Goal: Transaction & Acquisition: Download file/media

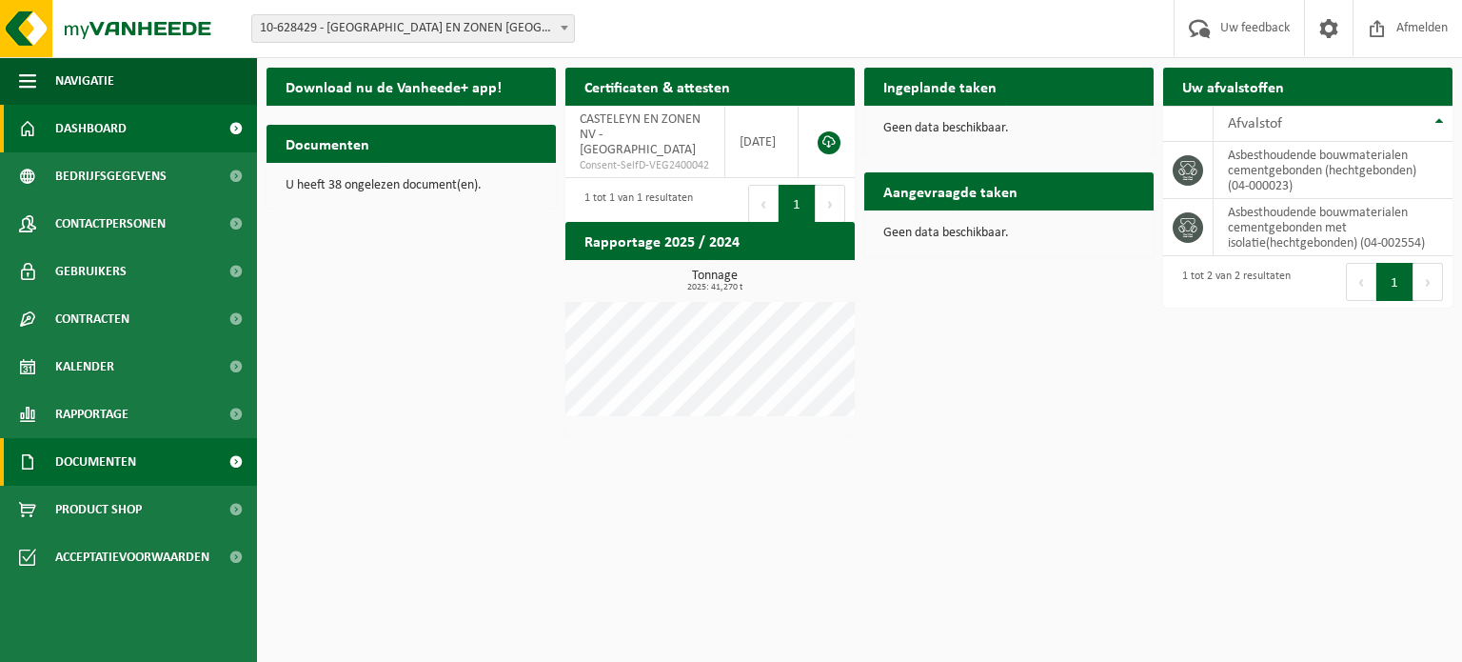
click at [226, 460] on span at bounding box center [235, 462] width 43 height 48
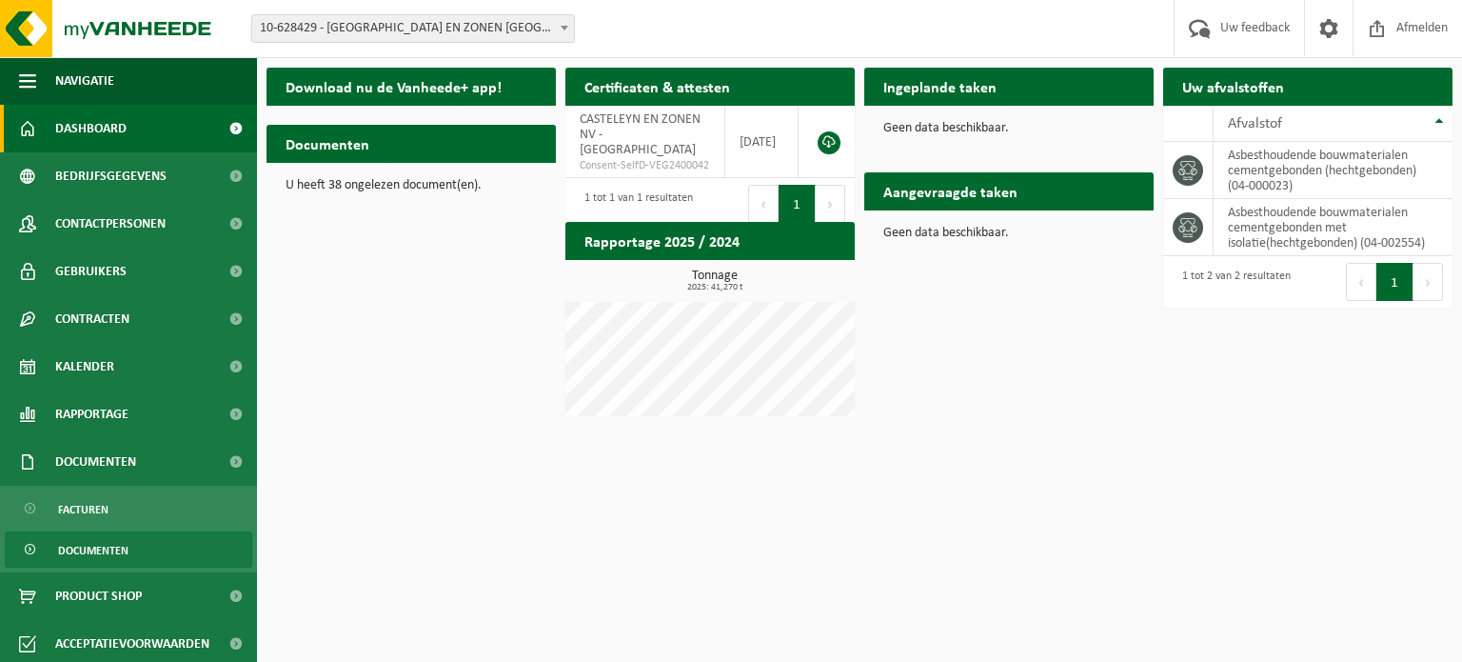
click at [88, 538] on span "Documenten" at bounding box center [93, 550] width 70 height 36
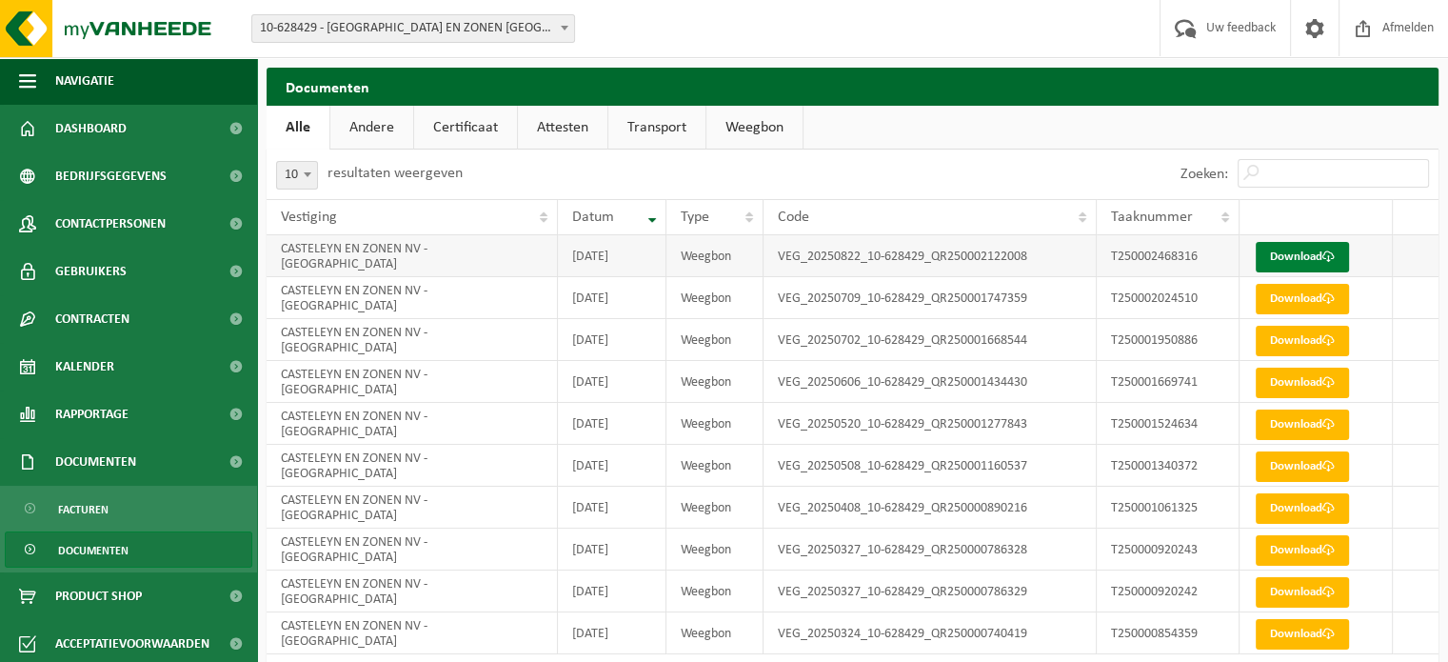
click at [1333, 243] on link "Download" at bounding box center [1302, 257] width 93 height 30
click at [1285, 300] on link "Download" at bounding box center [1302, 299] width 93 height 30
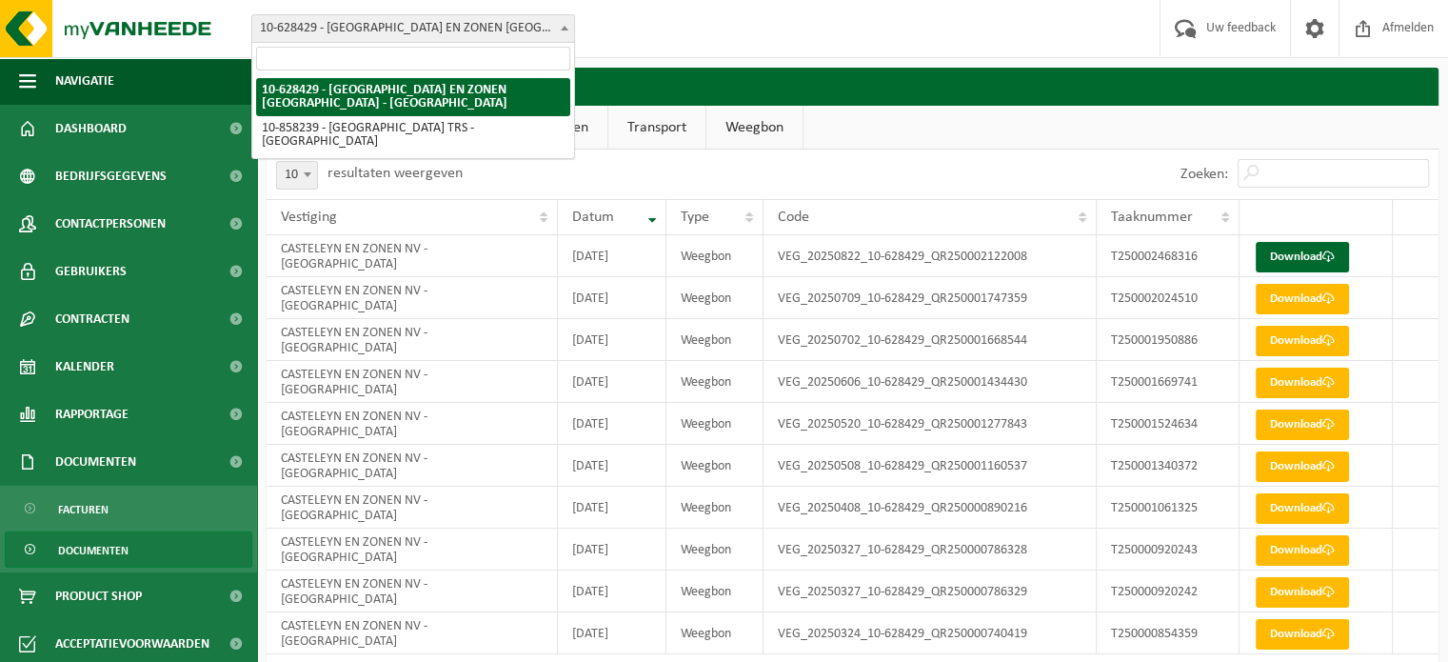
click at [429, 33] on span "10-628429 - [GEOGRAPHIC_DATA] EN ZONEN [GEOGRAPHIC_DATA] - [GEOGRAPHIC_DATA]" at bounding box center [413, 28] width 322 height 27
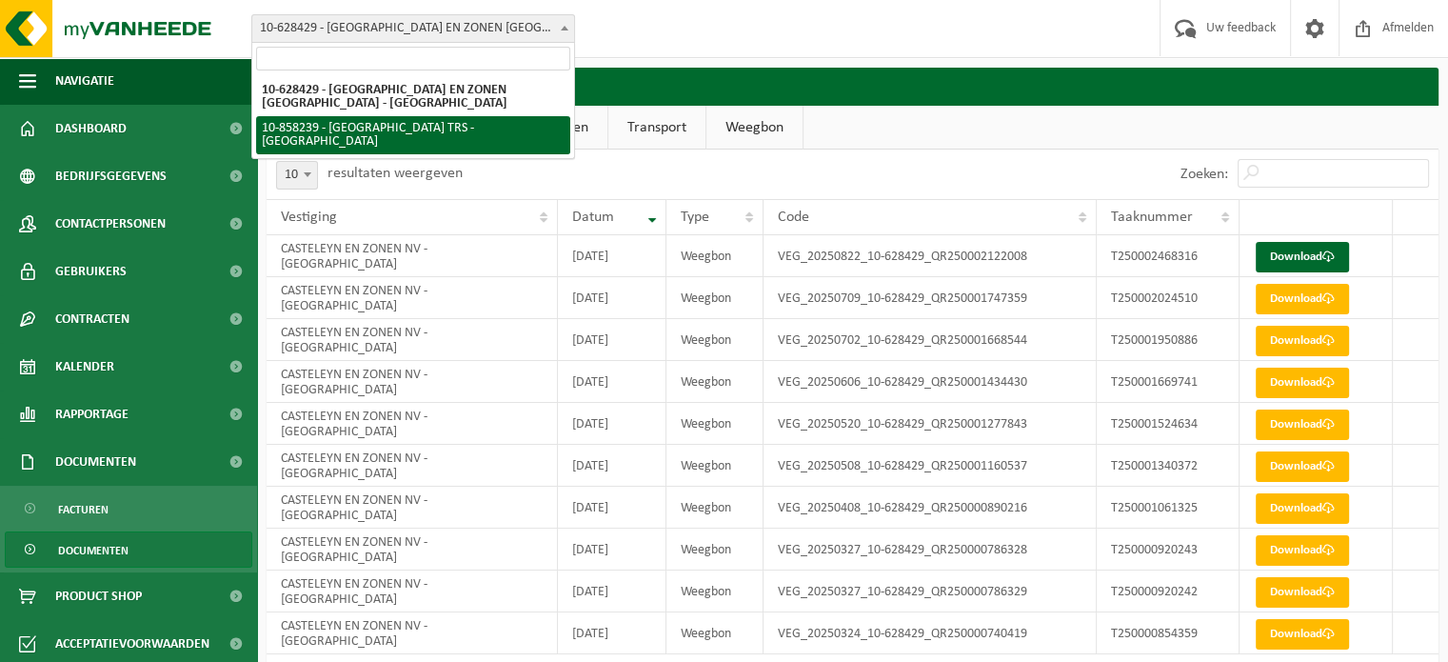
select select "99214"
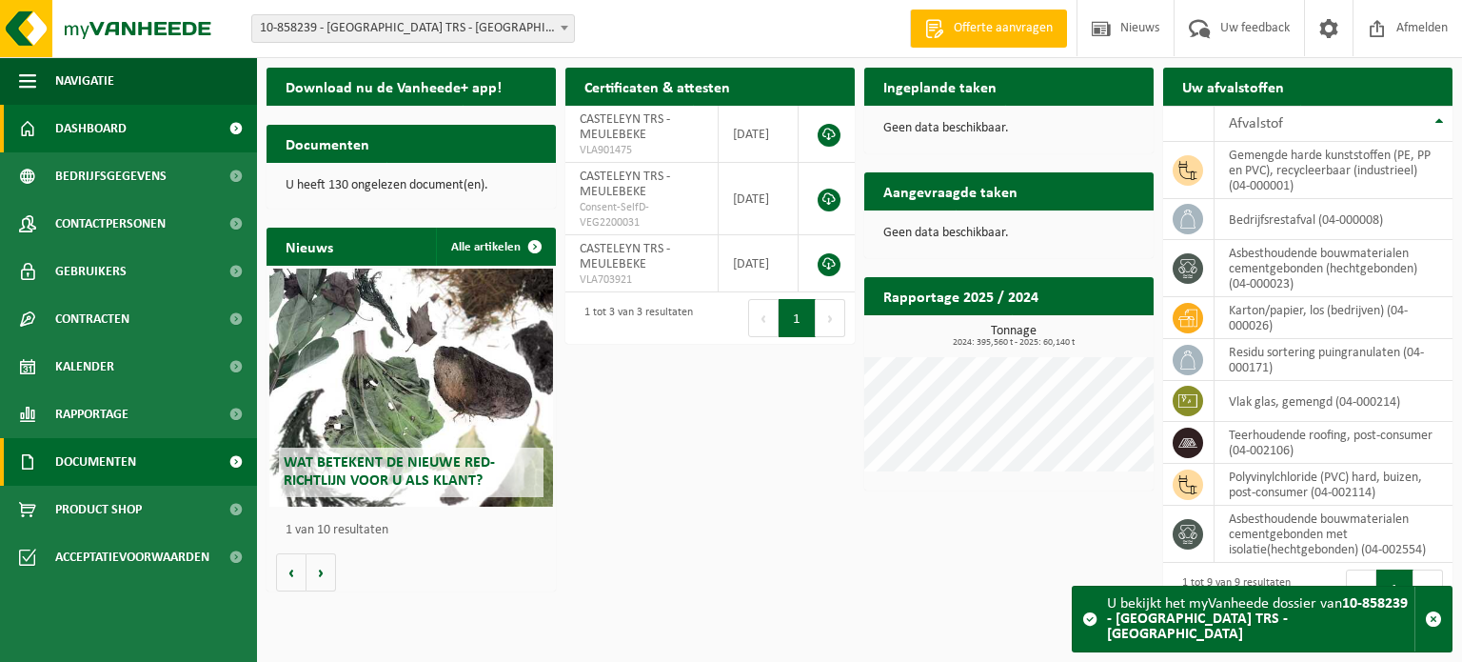
click at [154, 456] on link "Documenten" at bounding box center [128, 462] width 257 height 48
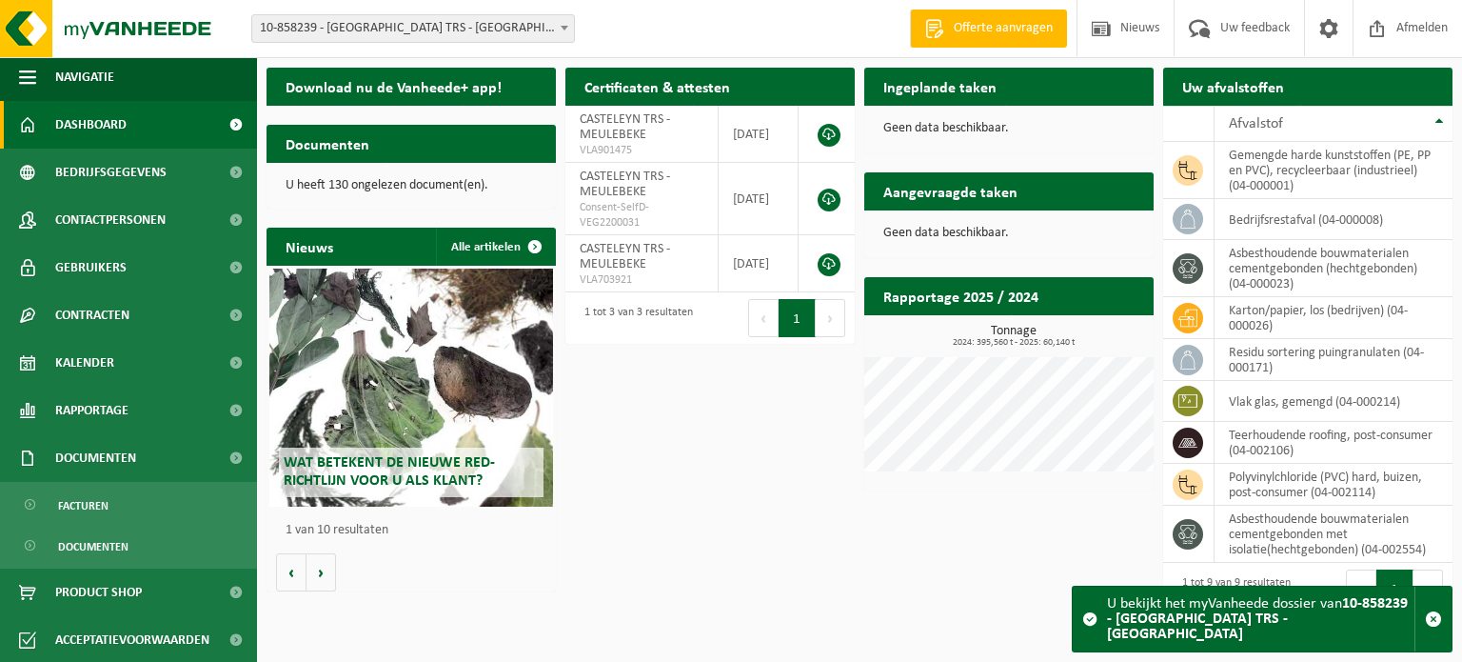
scroll to position [5, 0]
click at [132, 534] on link "Documenten" at bounding box center [129, 544] width 248 height 36
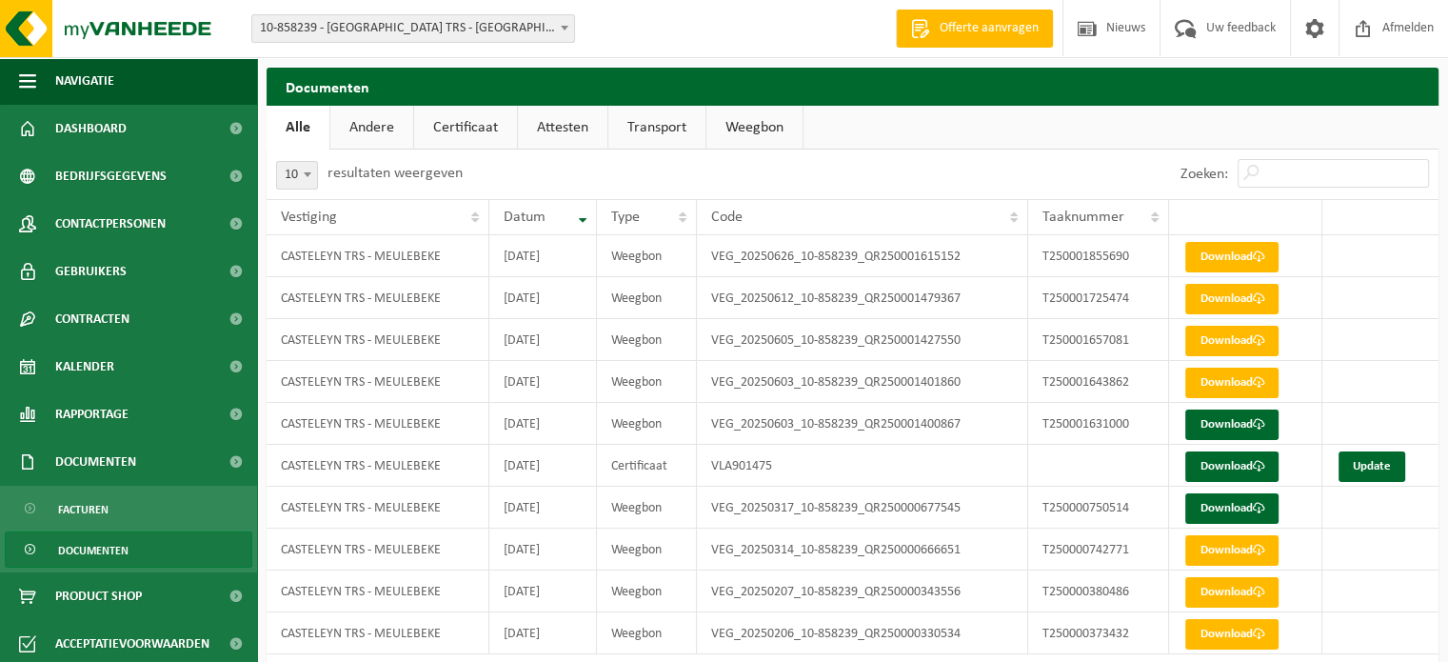
click at [96, 547] on span "Documenten" at bounding box center [93, 550] width 70 height 36
click at [393, 31] on span "10-858239 - [GEOGRAPHIC_DATA] TRS - [GEOGRAPHIC_DATA]" at bounding box center [413, 28] width 322 height 27
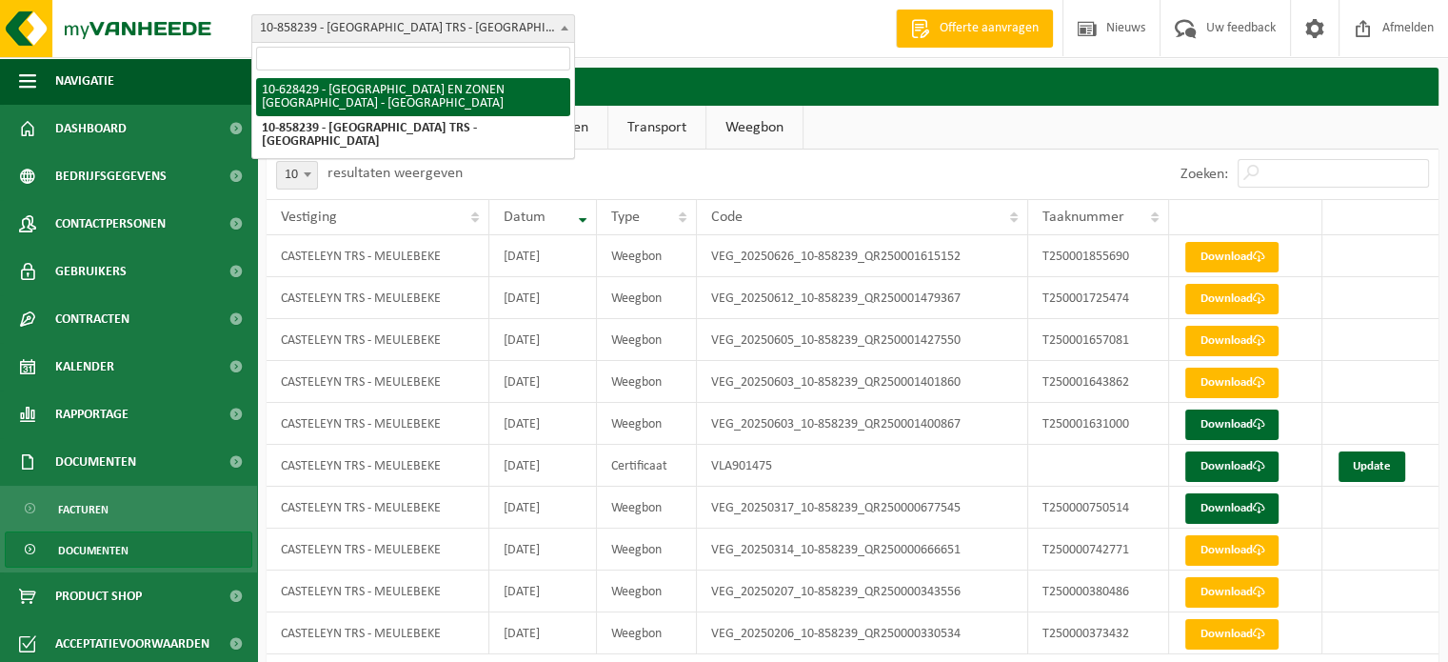
select select "34968"
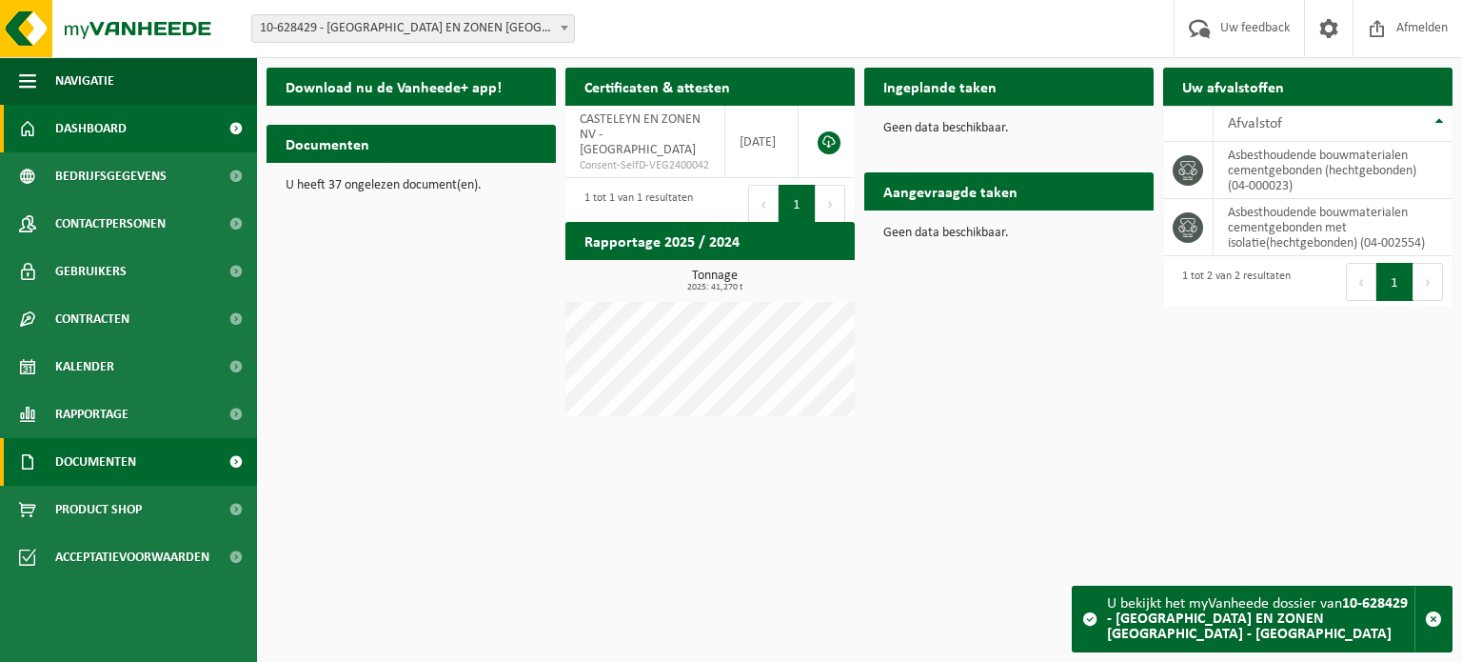
click at [234, 462] on span at bounding box center [235, 462] width 43 height 48
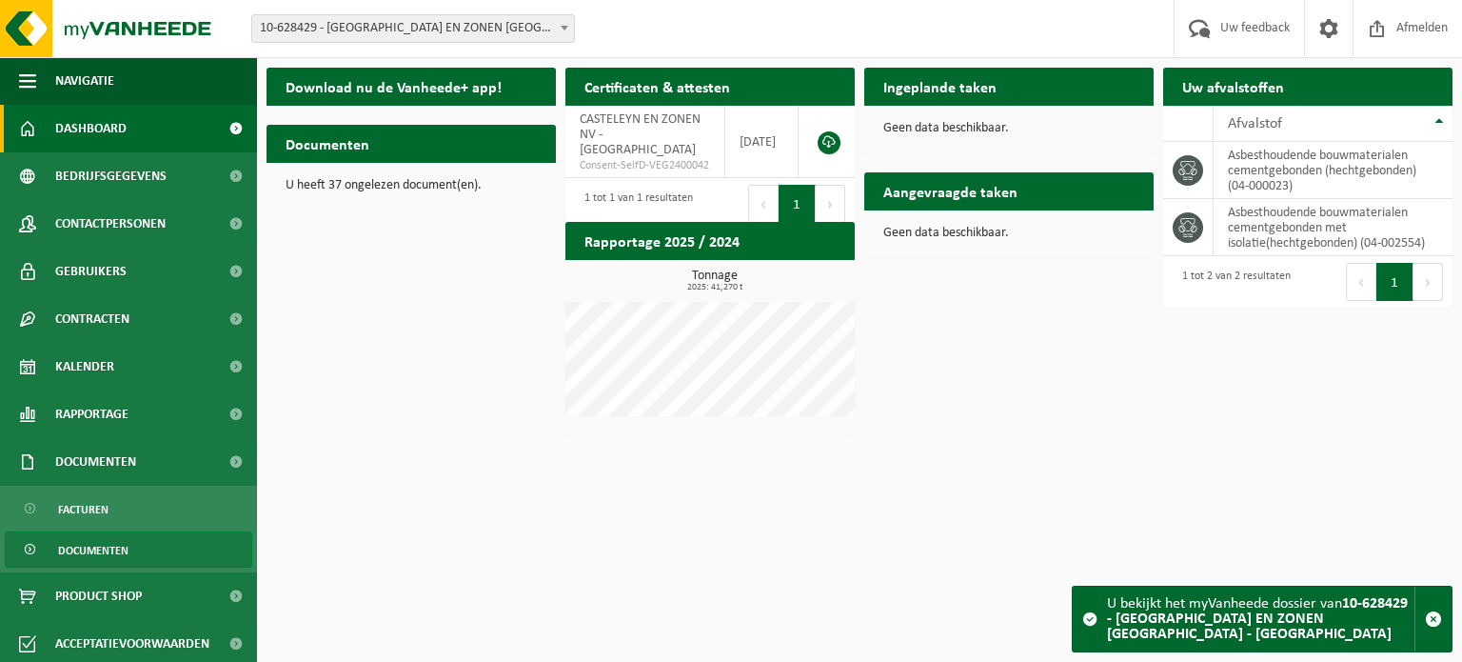
click at [102, 546] on span "Documenten" at bounding box center [93, 550] width 70 height 36
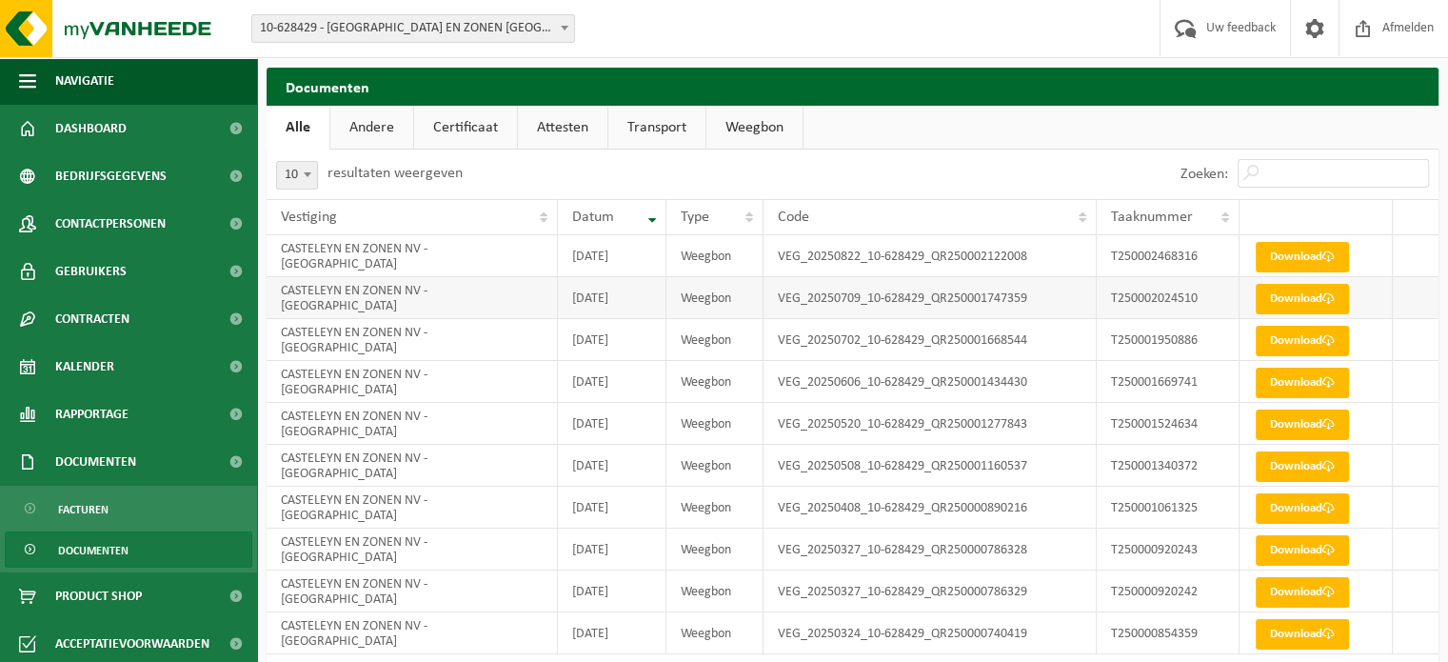
click at [922, 299] on td "VEG_20250709_10-628429_QR250001747359" at bounding box center [930, 298] width 334 height 42
click at [933, 342] on td "VEG_20250702_10-628429_QR250001668544" at bounding box center [930, 340] width 334 height 42
click at [1264, 380] on link "Download" at bounding box center [1302, 382] width 93 height 30
